Goal: Task Accomplishment & Management: Use online tool/utility

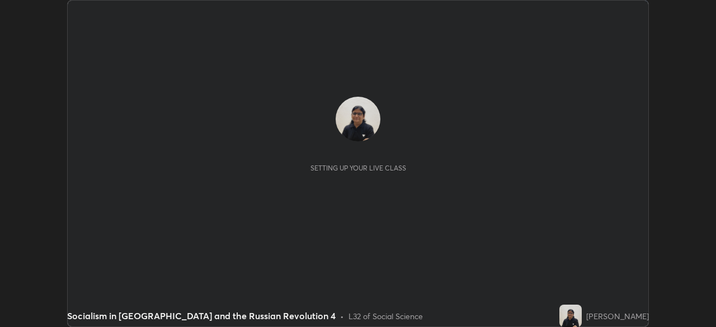
scroll to position [327, 715]
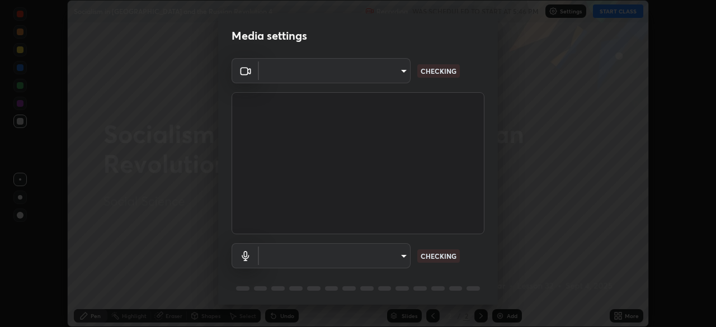
type input "be53a4907a42a79cf235aedf054a38369885e9733e272e39c89b2c863038f768"
type input "4aa6c17c4c59095239ea329d22086e40b99fea179fa3e2e59934311274ec7cea"
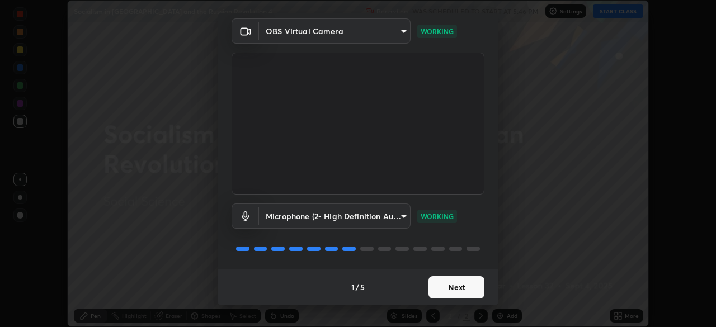
click at [447, 289] on button "Next" at bounding box center [456, 287] width 56 height 22
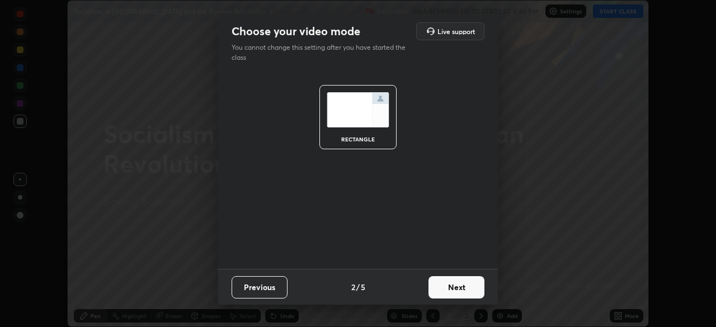
click at [458, 288] on button "Next" at bounding box center [456, 287] width 56 height 22
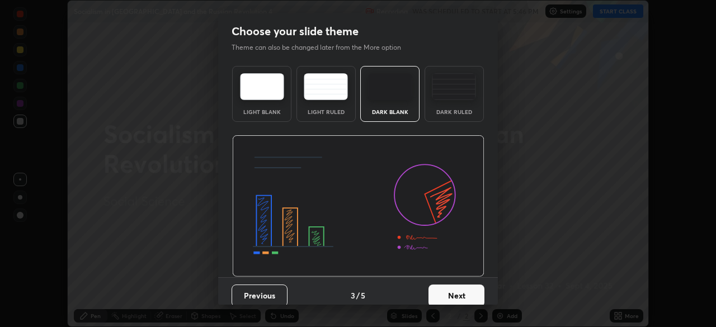
scroll to position [8, 0]
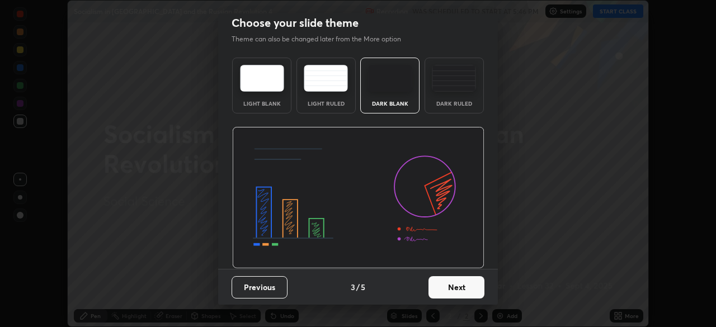
click at [444, 280] on button "Next" at bounding box center [456, 287] width 56 height 22
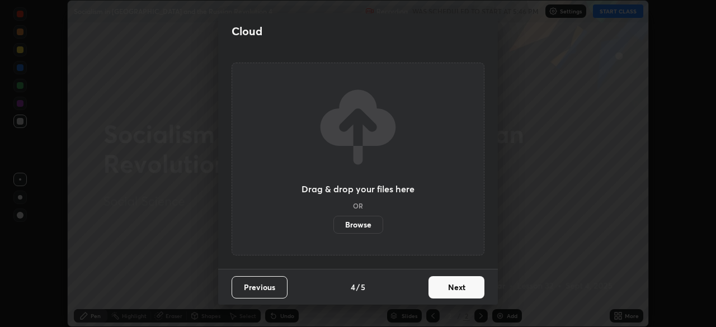
scroll to position [0, 0]
click at [348, 224] on label "Browse" at bounding box center [358, 225] width 50 height 18
click at [333, 224] on input "Browse" at bounding box center [333, 225] width 0 height 18
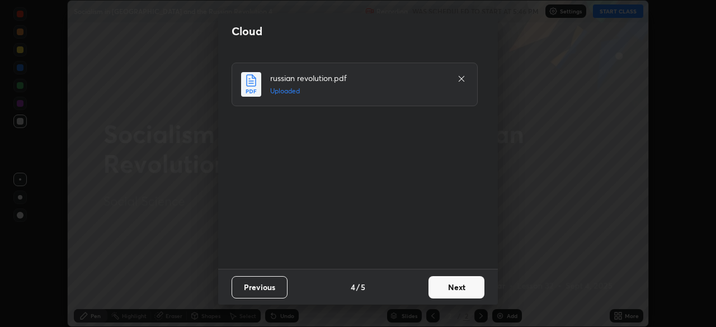
click at [456, 288] on button "Next" at bounding box center [456, 287] width 56 height 22
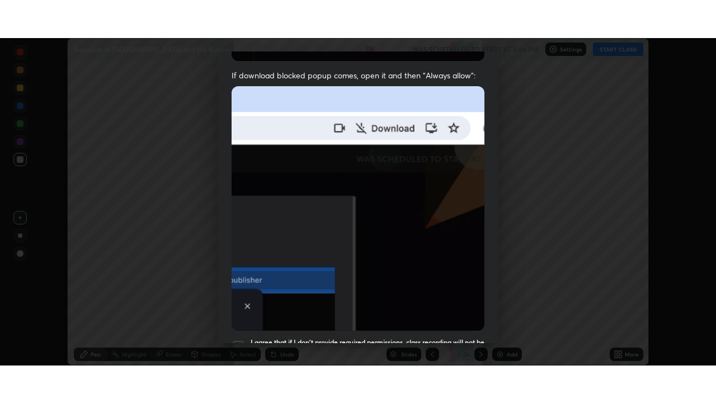
scroll to position [268, 0]
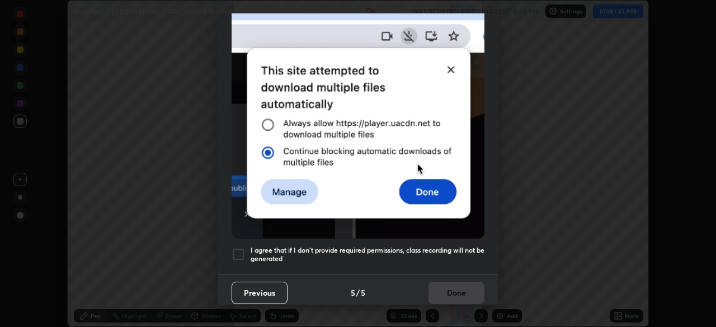
click at [241, 252] on div at bounding box center [237, 254] width 13 height 13
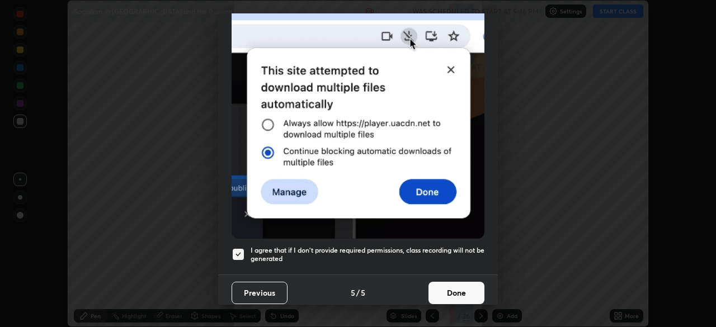
click at [441, 294] on button "Done" at bounding box center [456, 293] width 56 height 22
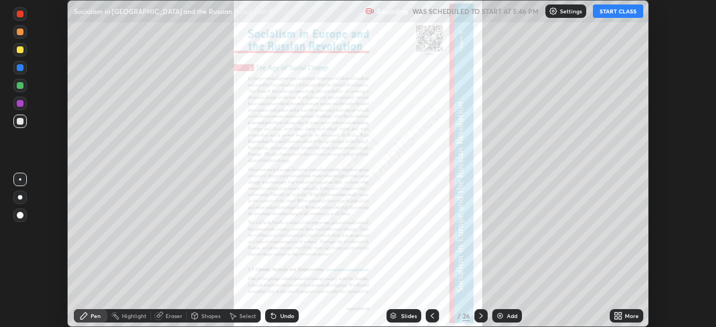
click at [19, 220] on div at bounding box center [19, 215] width 13 height 13
click at [171, 316] on div "Eraser" at bounding box center [174, 316] width 17 height 6
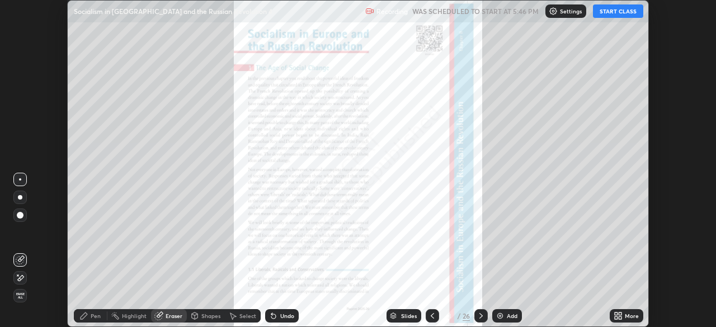
click at [172, 314] on div "Eraser" at bounding box center [174, 316] width 17 height 6
click at [176, 315] on div "Eraser" at bounding box center [174, 316] width 17 height 6
click at [170, 311] on div "Eraser" at bounding box center [169, 315] width 36 height 13
click at [166, 316] on div "Eraser" at bounding box center [174, 316] width 17 height 6
click at [21, 277] on icon at bounding box center [20, 278] width 9 height 10
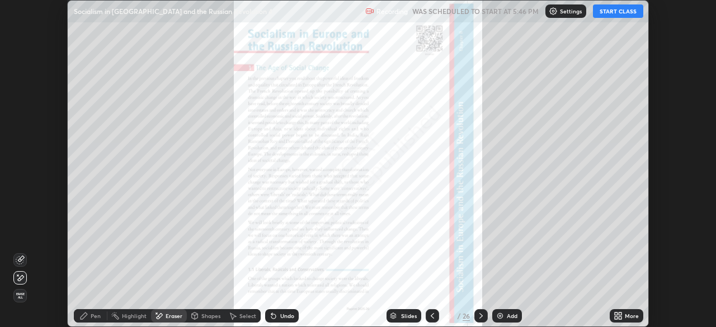
click at [282, 315] on div "Undo" at bounding box center [287, 316] width 14 height 6
click at [155, 318] on icon at bounding box center [158, 316] width 9 height 10
click at [168, 318] on div "Eraser" at bounding box center [174, 316] width 17 height 6
click at [20, 297] on span "Erase all" at bounding box center [20, 295] width 12 height 7
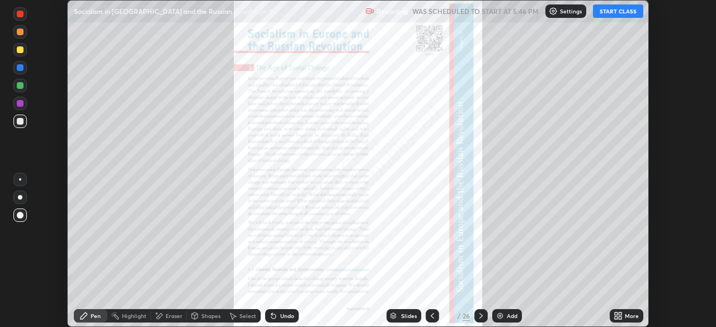
click at [166, 313] on div "Eraser" at bounding box center [174, 316] width 17 height 6
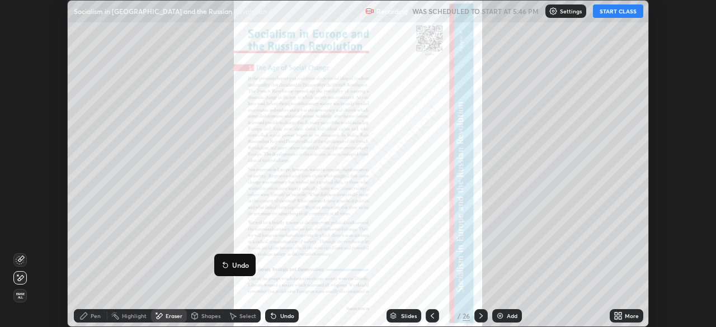
click at [20, 266] on div at bounding box center [19, 259] width 13 height 13
click at [97, 313] on div "Pen" at bounding box center [96, 316] width 10 height 6
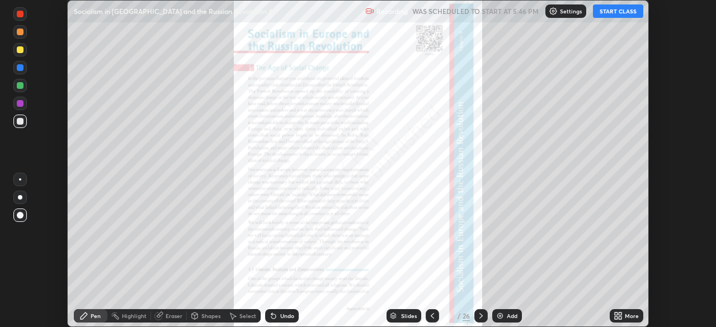
click at [19, 104] on div at bounding box center [20, 103] width 7 height 7
click at [619, 319] on icon at bounding box center [619, 317] width 3 height 3
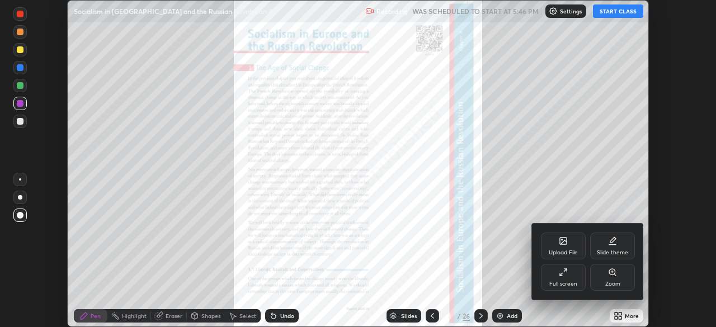
click at [560, 273] on icon at bounding box center [563, 272] width 9 height 9
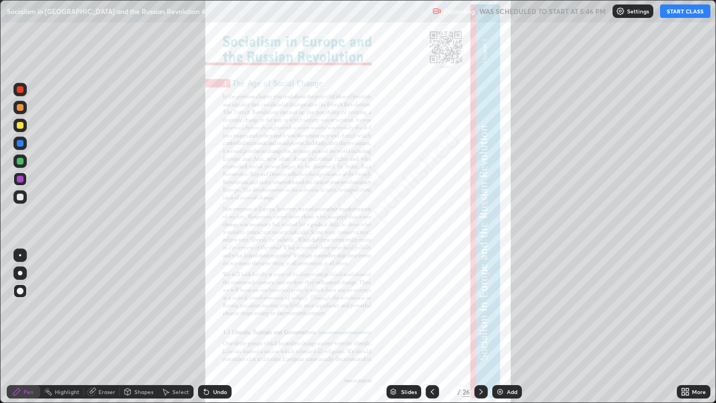
scroll to position [403, 716]
click at [668, 15] on button "START CLASS" at bounding box center [685, 10] width 50 height 13
click at [667, 15] on button "START CLASS" at bounding box center [685, 10] width 50 height 13
click at [480, 327] on icon at bounding box center [480, 392] width 3 height 6
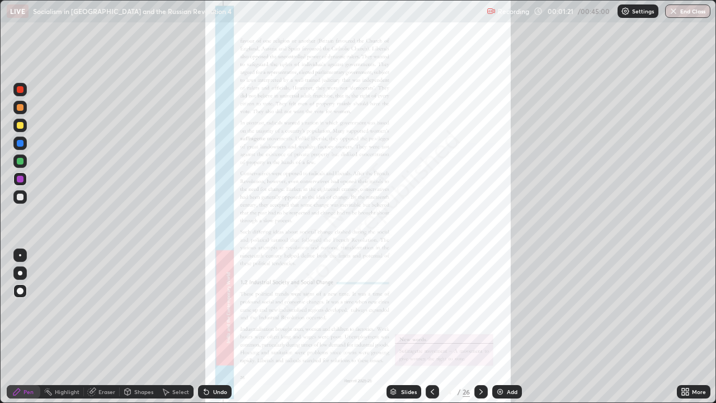
click at [480, 327] on icon at bounding box center [480, 391] width 9 height 9
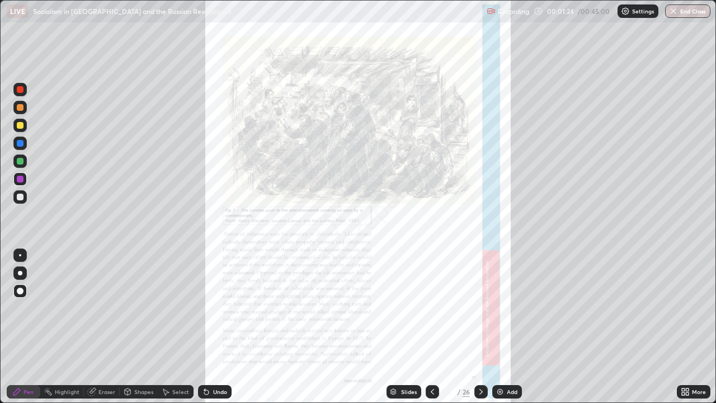
click at [480, 327] on div at bounding box center [480, 391] width 13 height 22
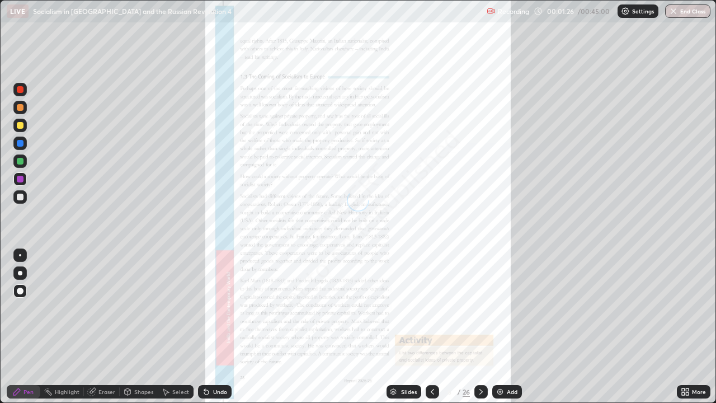
click at [480, 327] on icon at bounding box center [480, 391] width 9 height 9
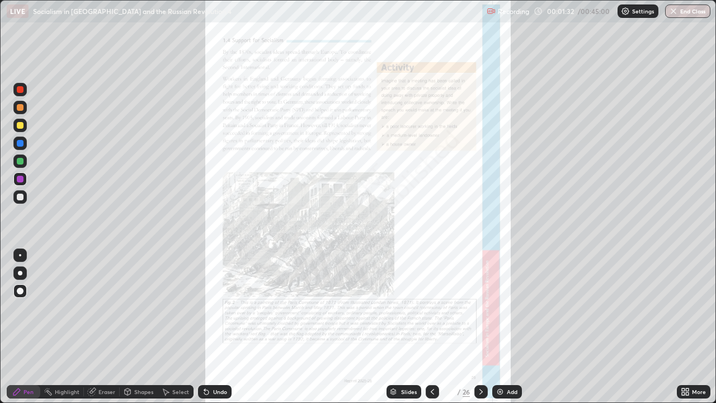
click at [480, 327] on icon at bounding box center [480, 391] width 9 height 9
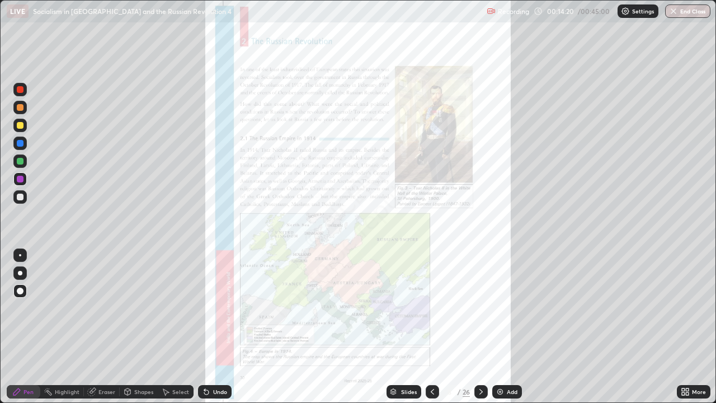
click at [481, 327] on icon at bounding box center [480, 391] width 9 height 9
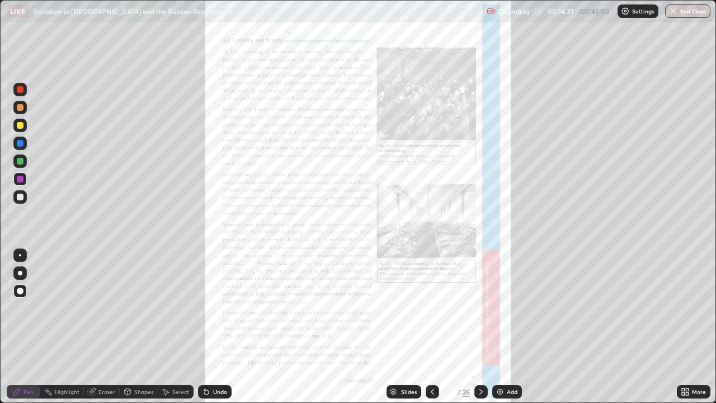
click at [479, 327] on icon at bounding box center [480, 391] width 9 height 9
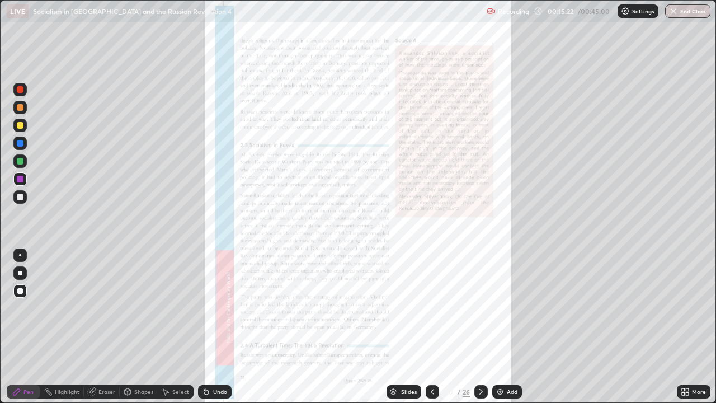
click at [688, 327] on icon at bounding box center [687, 393] width 3 height 3
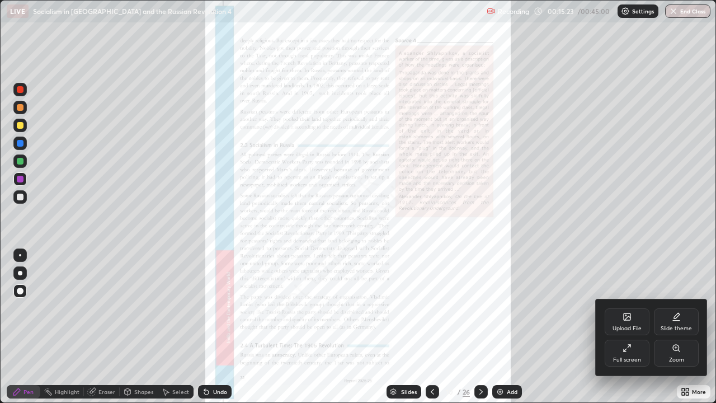
click at [673, 327] on div "Zoom" at bounding box center [676, 360] width 15 height 6
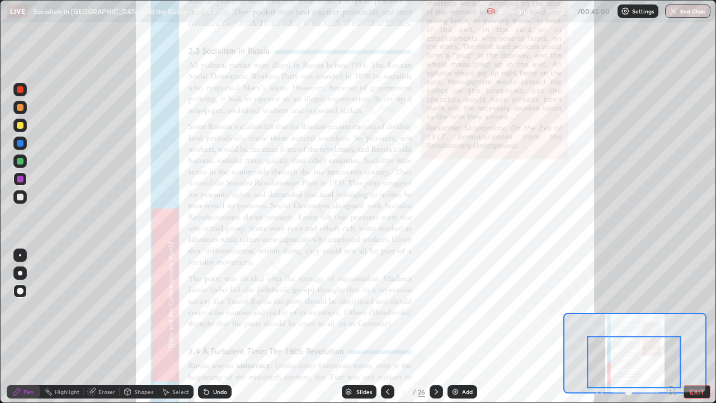
click at [25, 179] on div at bounding box center [19, 178] width 13 height 13
click at [77, 327] on div "Highlight" at bounding box center [62, 391] width 44 height 13
click at [21, 182] on div at bounding box center [20, 179] width 7 height 7
click at [17, 327] on icon at bounding box center [16, 391] width 9 height 9
click at [435, 327] on icon at bounding box center [436, 391] width 9 height 9
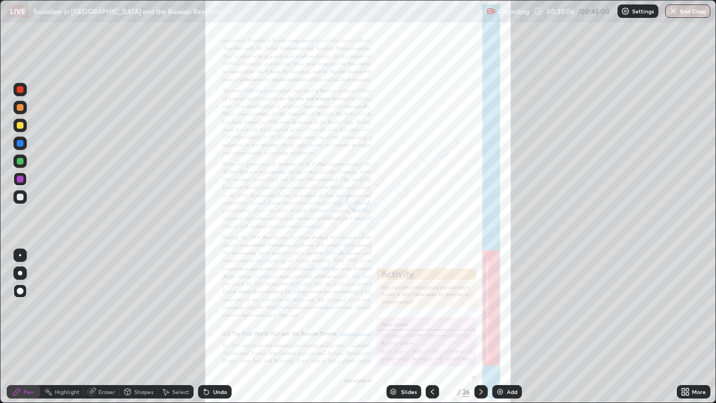
click at [481, 327] on icon at bounding box center [480, 391] width 9 height 9
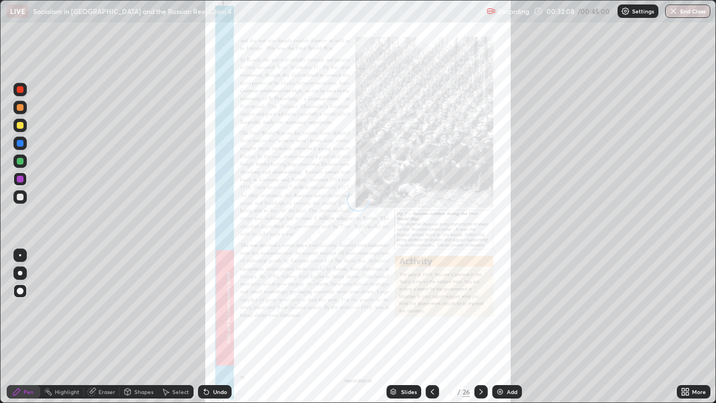
click at [434, 327] on div at bounding box center [432, 391] width 13 height 13
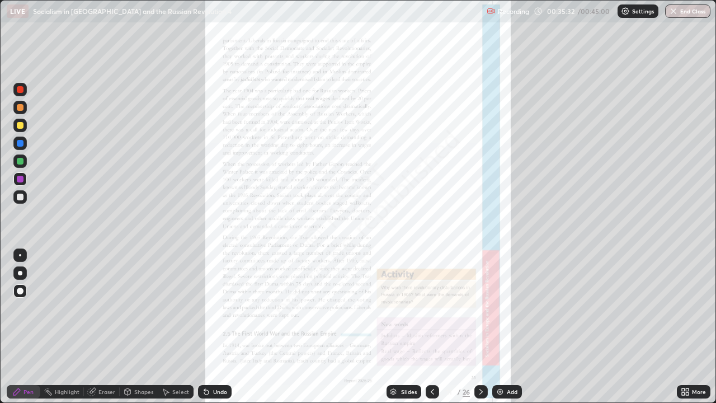
click at [692, 14] on button "End Class" at bounding box center [687, 10] width 45 height 13
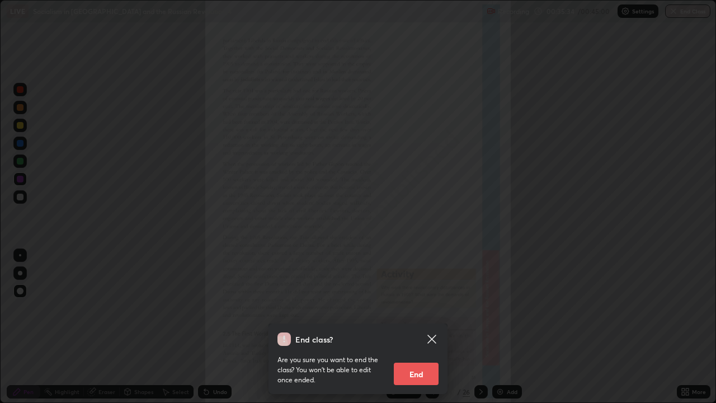
click at [429, 327] on button "End" at bounding box center [416, 373] width 45 height 22
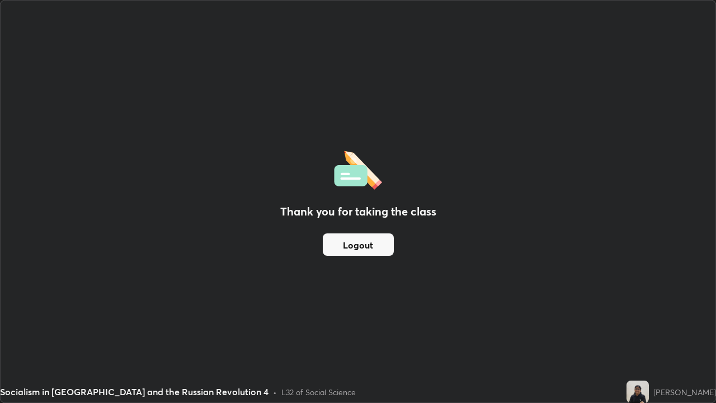
click at [377, 244] on button "Logout" at bounding box center [358, 244] width 71 height 22
click at [367, 244] on button "Logout" at bounding box center [358, 244] width 71 height 22
